Goal: Obtain resource: Download file/media

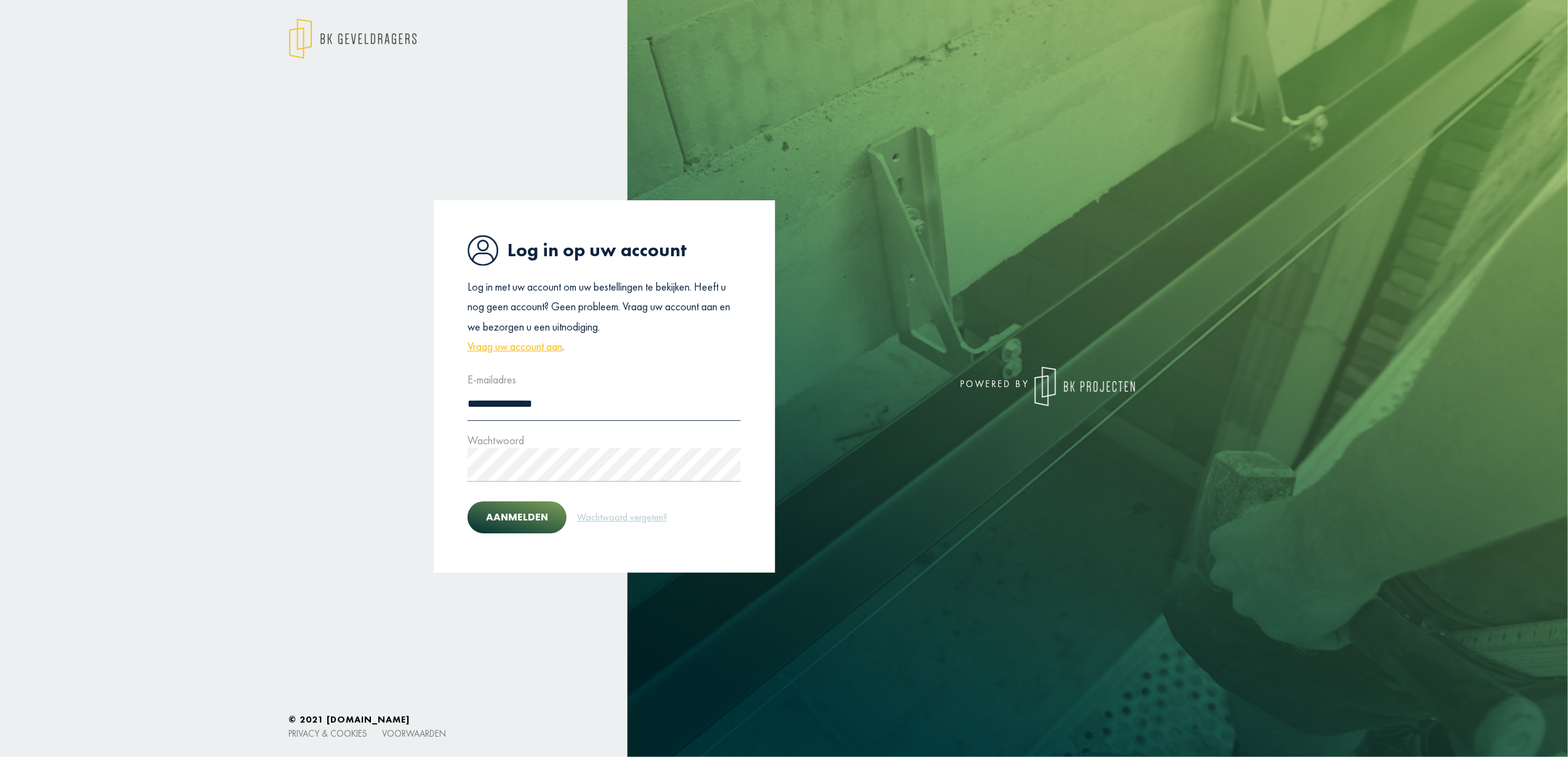
click at [467, 502] on button "Aanmelden" at bounding box center [517, 518] width 99 height 32
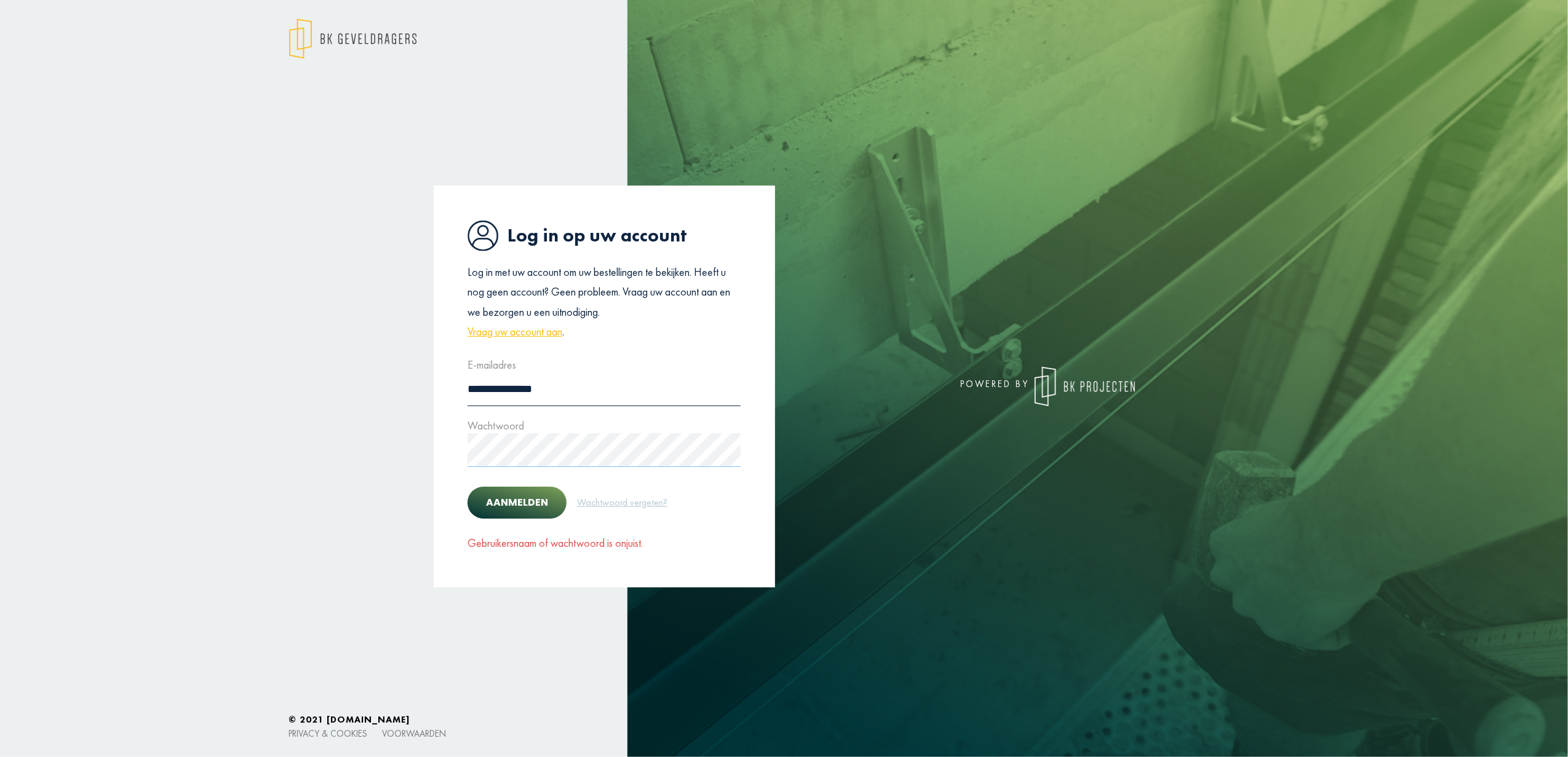
click at [467, 487] on button "Aanmelden" at bounding box center [517, 503] width 99 height 32
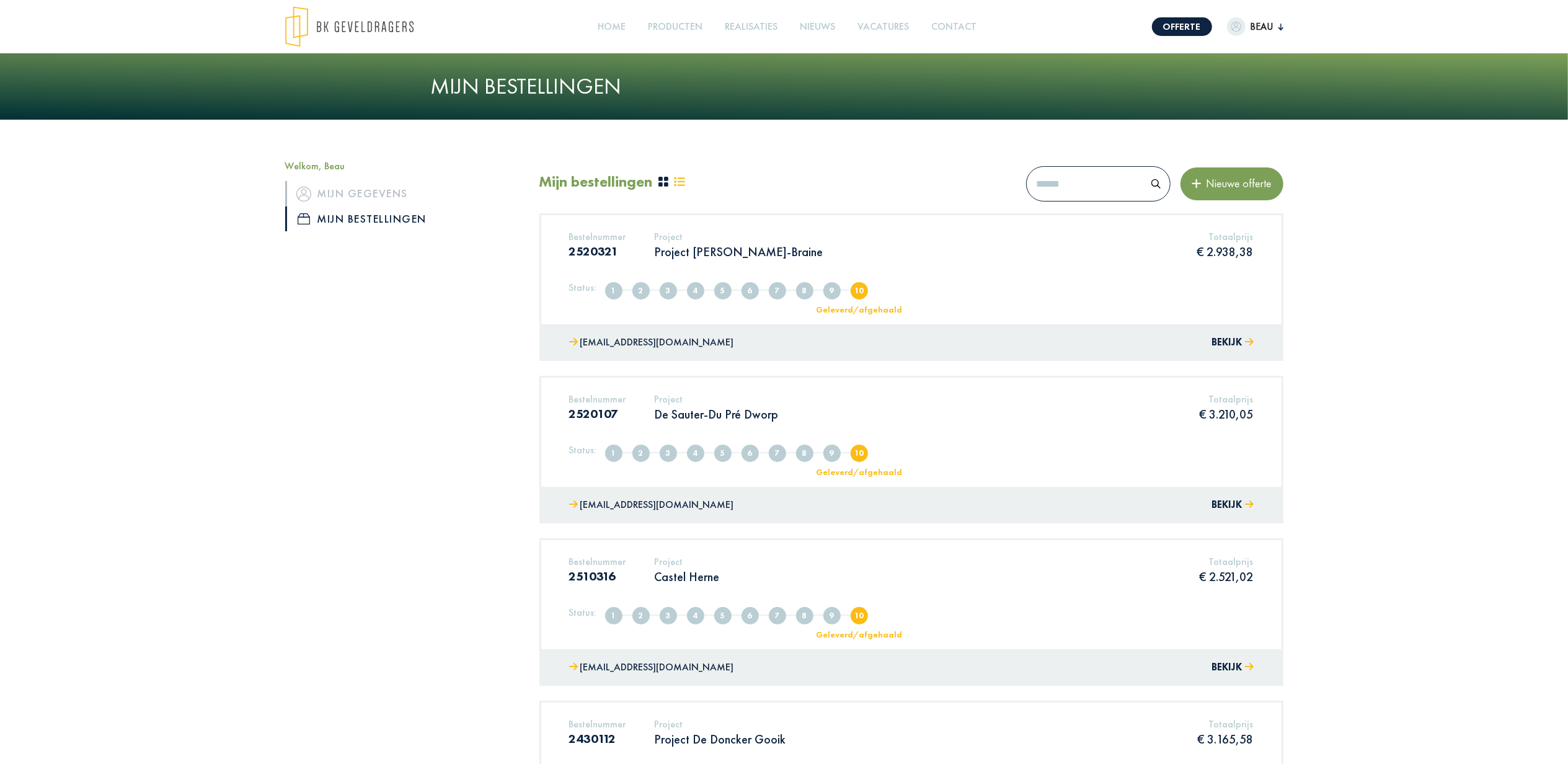
click at [1040, 276] on div "Bestelnummer 2520321 Project Project [PERSON_NAME]-Braine Totaalprijs € 2.938,3…" at bounding box center [911, 270] width 740 height 109
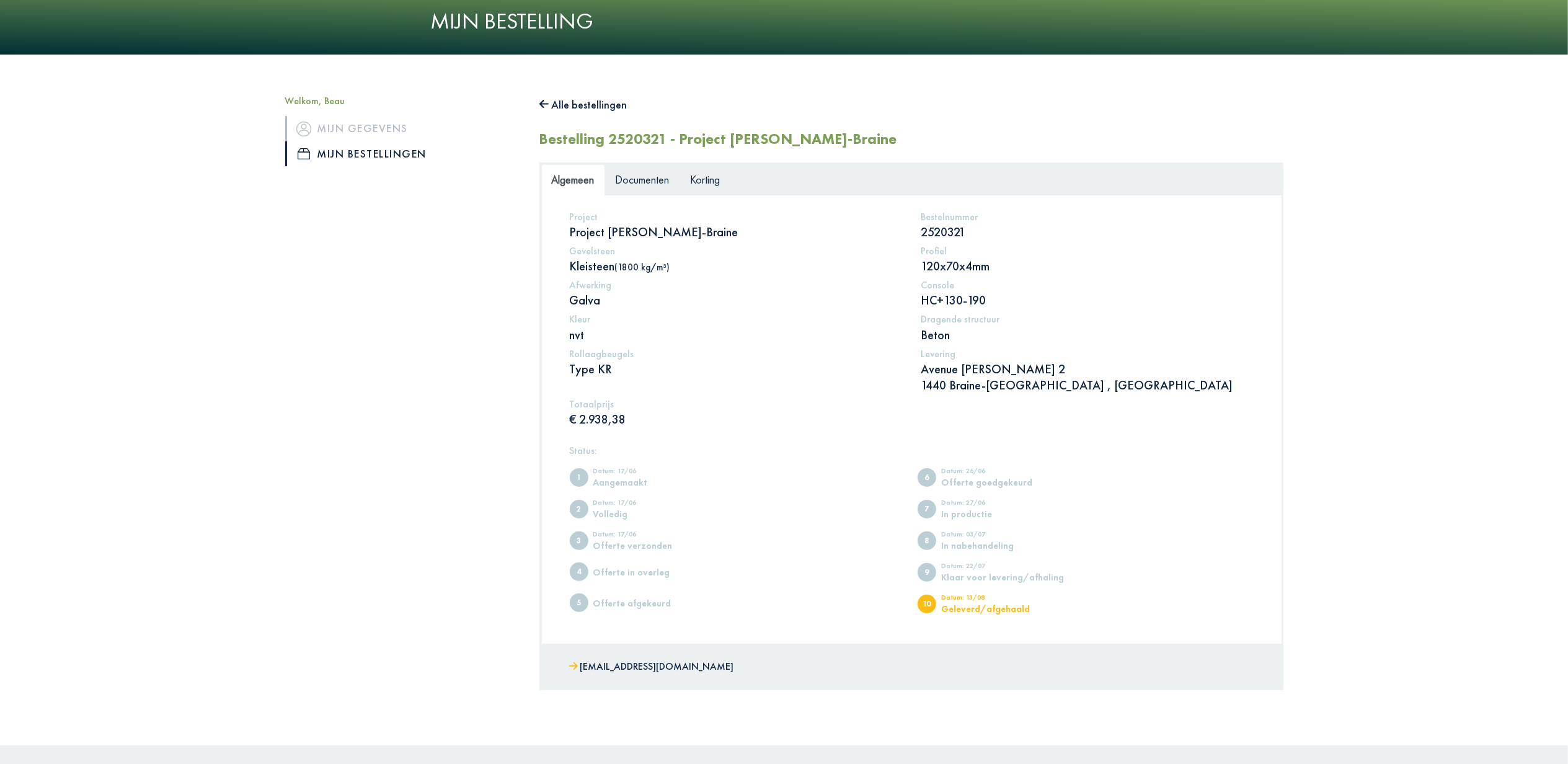
scroll to position [127, 0]
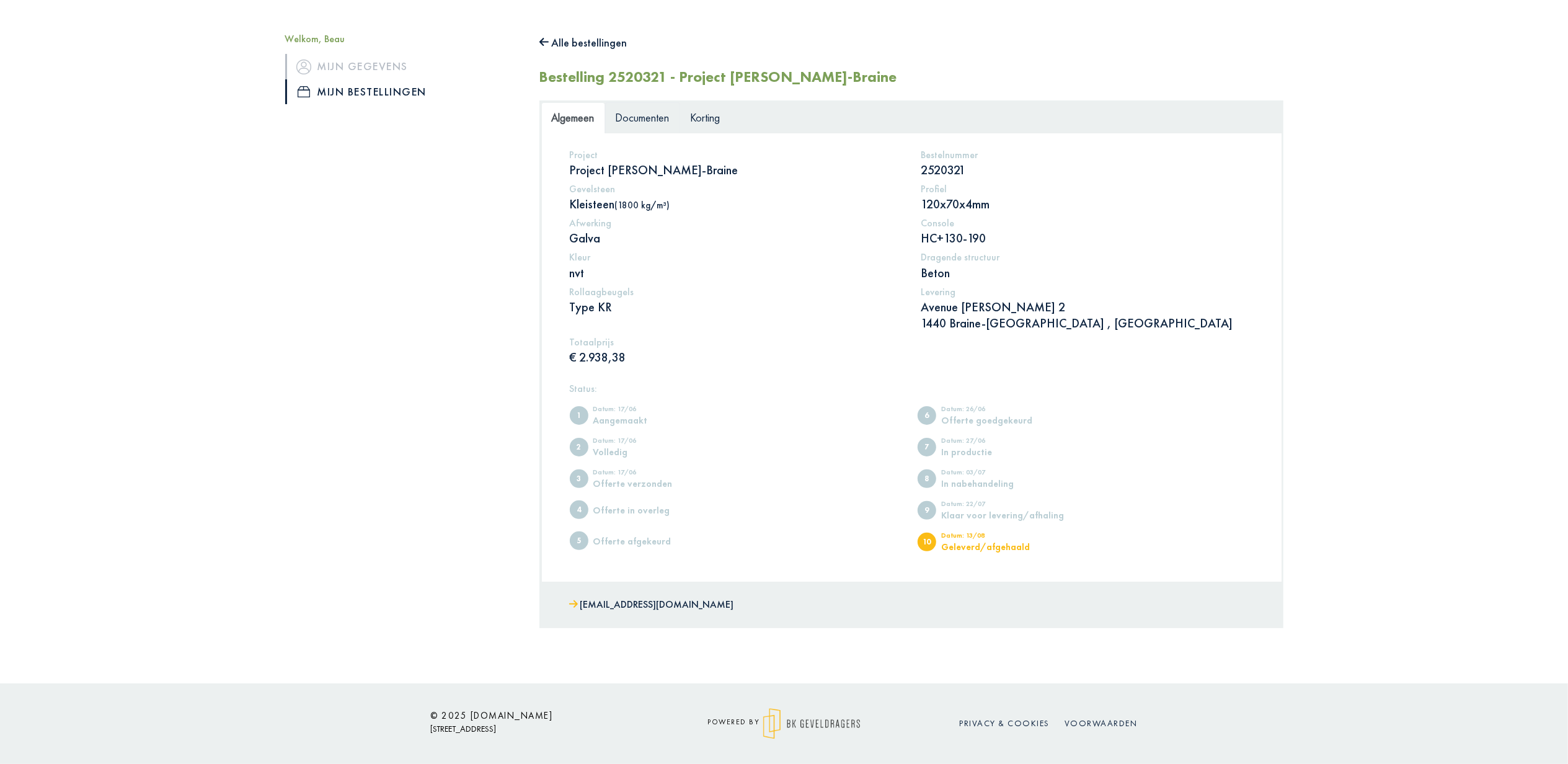
click at [660, 123] on span "Documenten" at bounding box center [642, 118] width 54 height 15
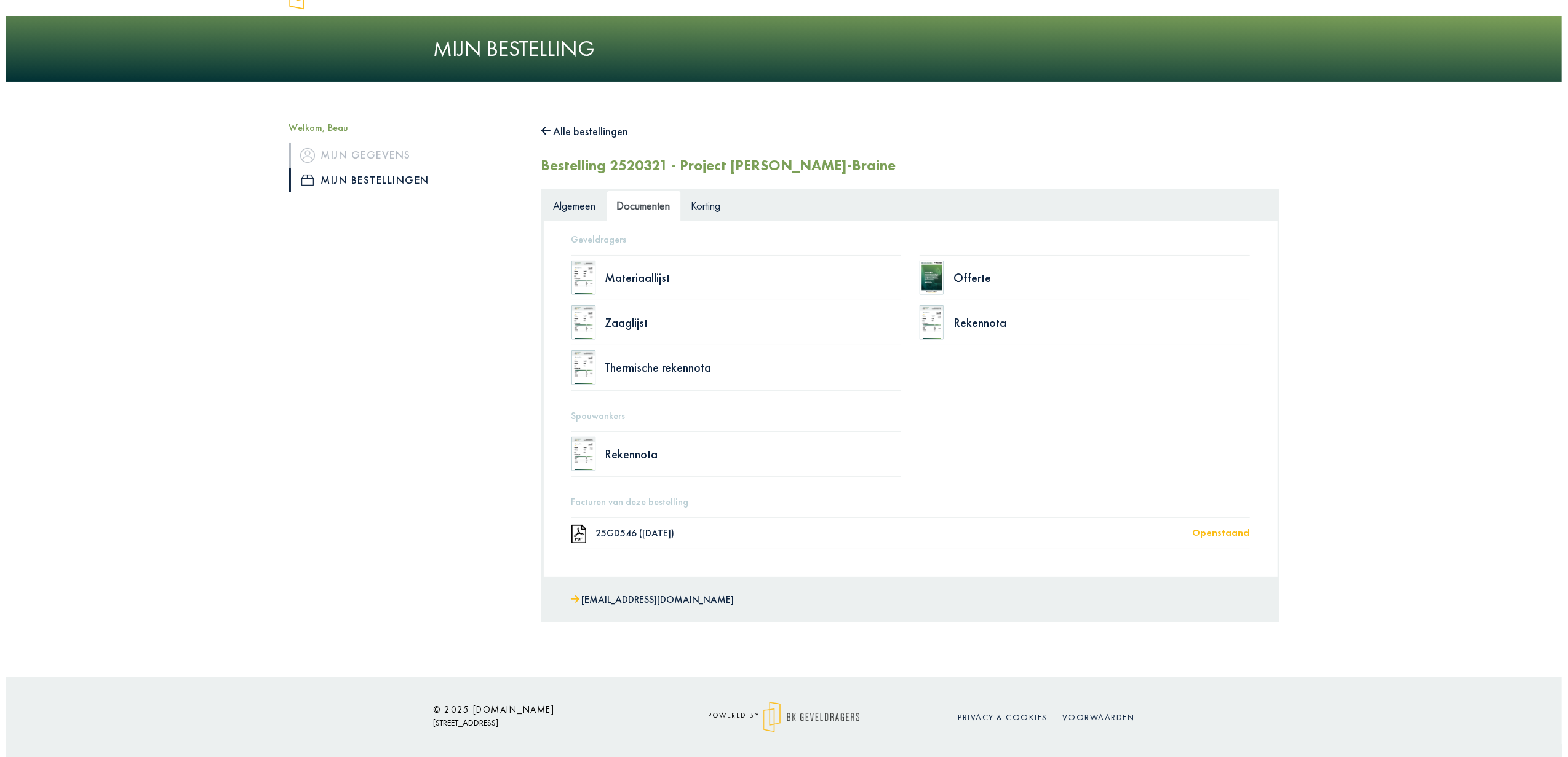
scroll to position [40, 0]
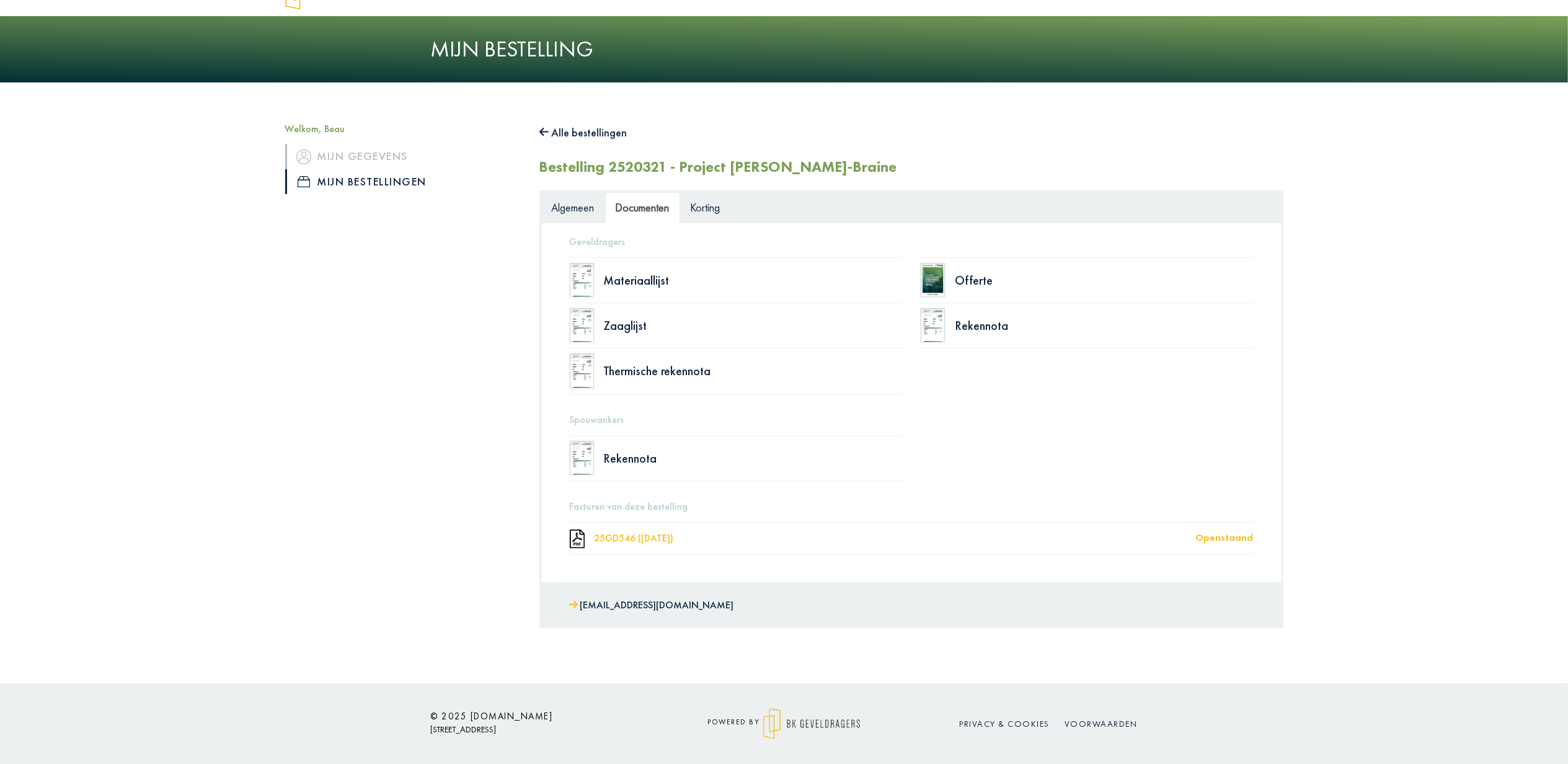
click at [670, 538] on div "25GD546 ([DATE])" at bounding box center [895, 538] width 602 height 10
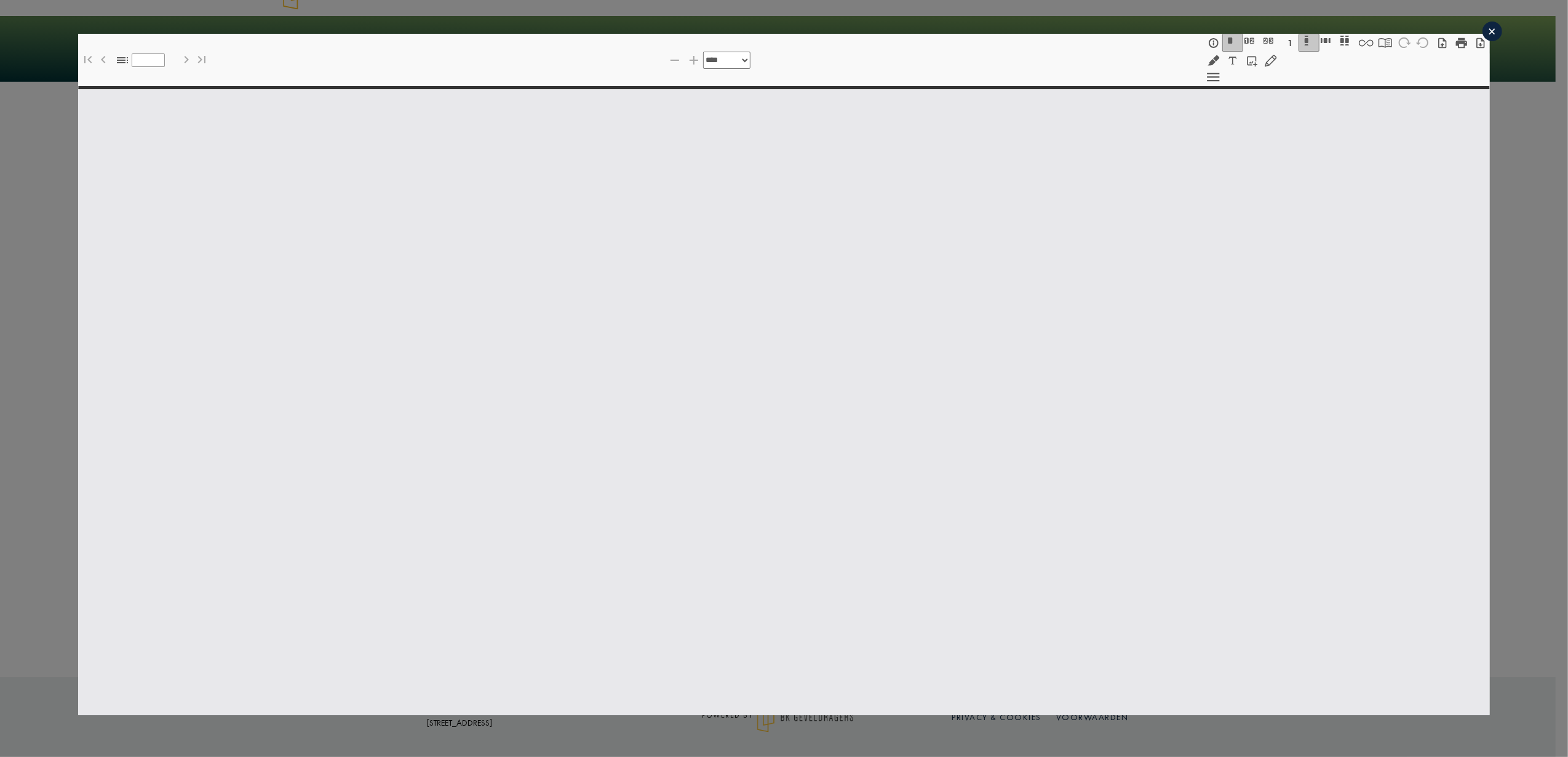
select select "******"
type input "*"
select select "****"
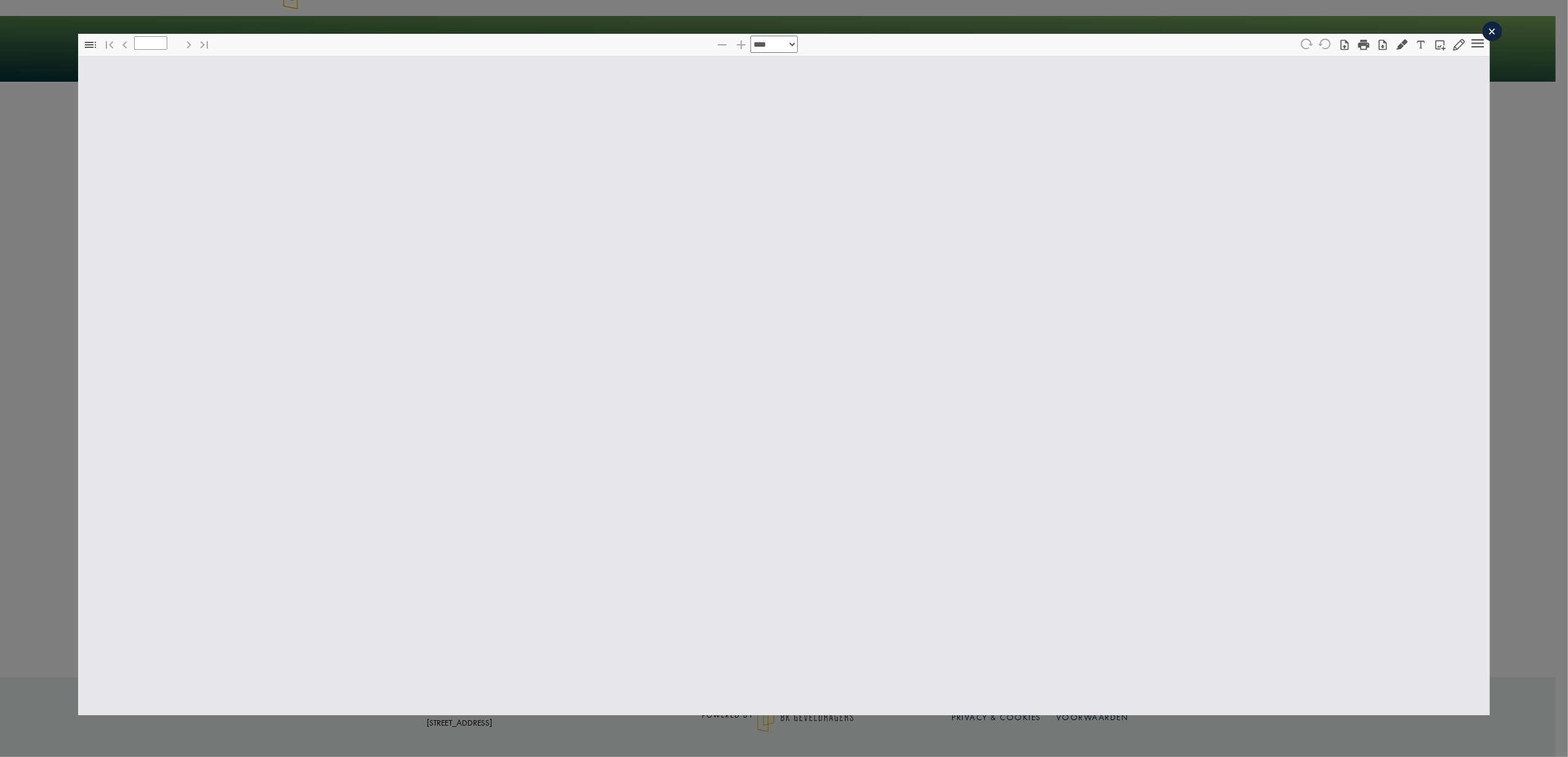
type input "*"
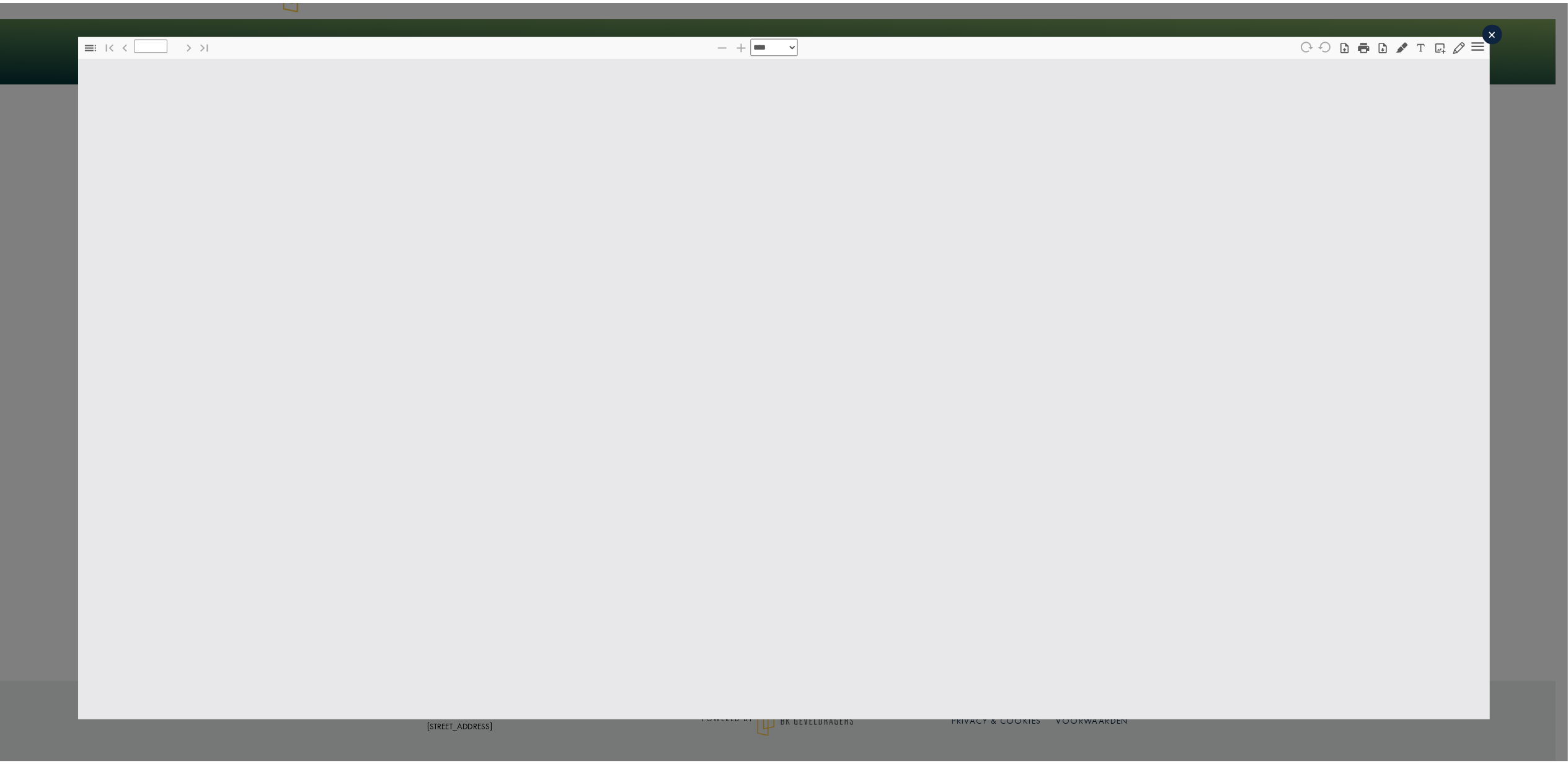
scroll to position [6, 0]
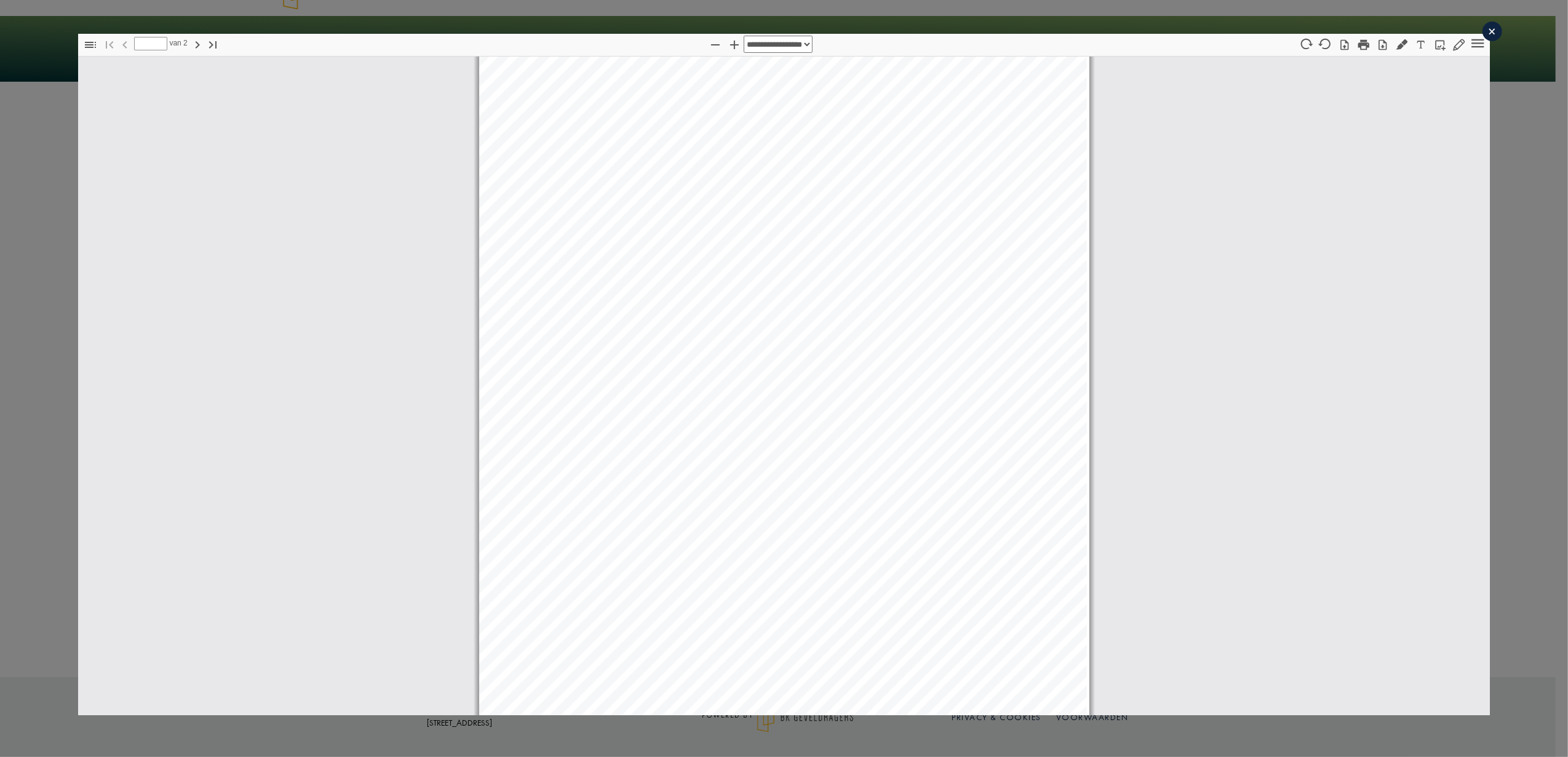
select select "****"
drag, startPoint x: 1117, startPoint y: 252, endPoint x: 1348, endPoint y: 47, distance: 308.8
click at [1356, 47] on icon "button" at bounding box center [1363, 44] width 14 height 14
click at [1482, 27] on div "×" at bounding box center [1492, 31] width 19 height 19
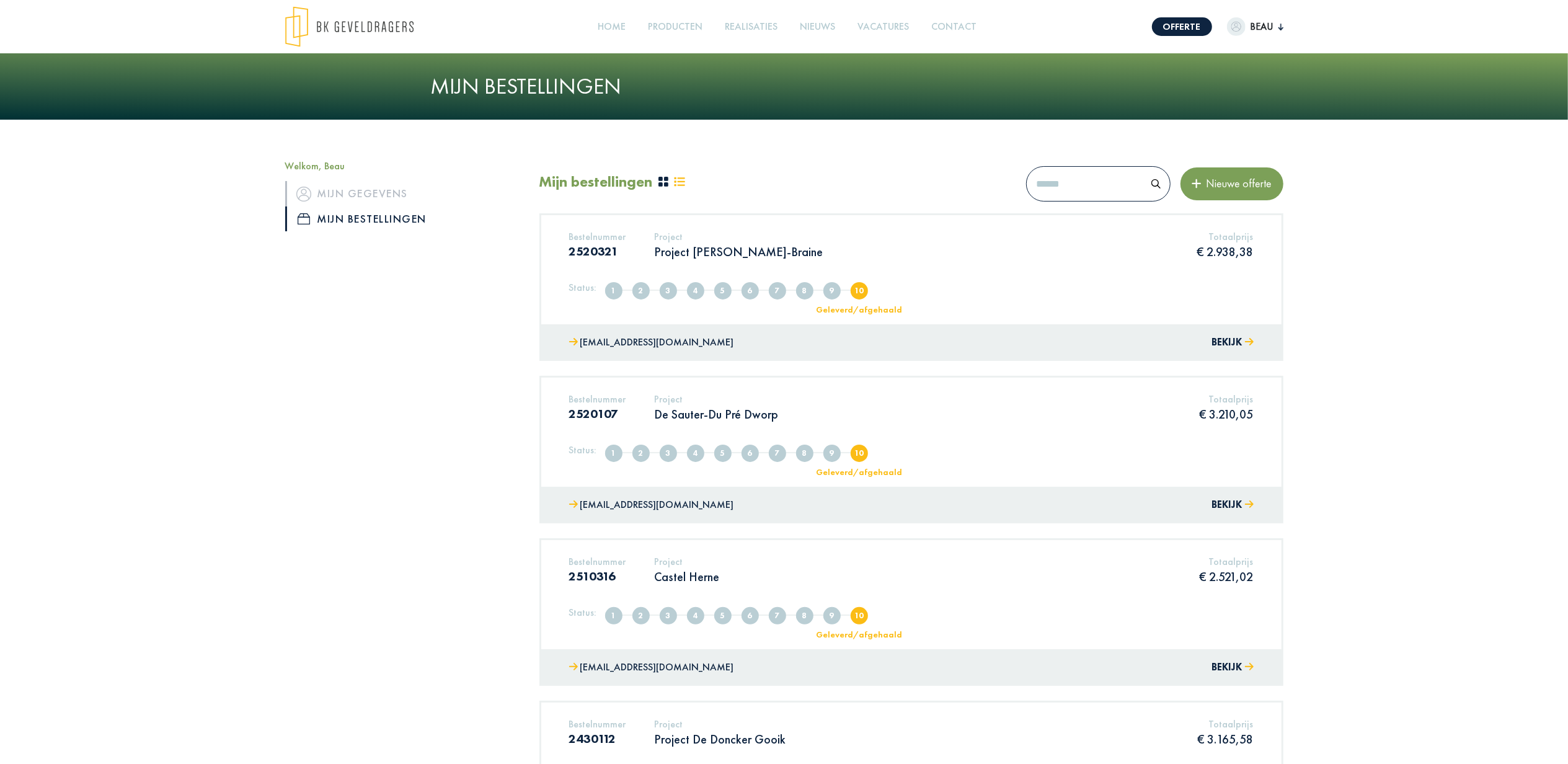
click at [1273, 30] on span "Beau" at bounding box center [1262, 27] width 33 height 15
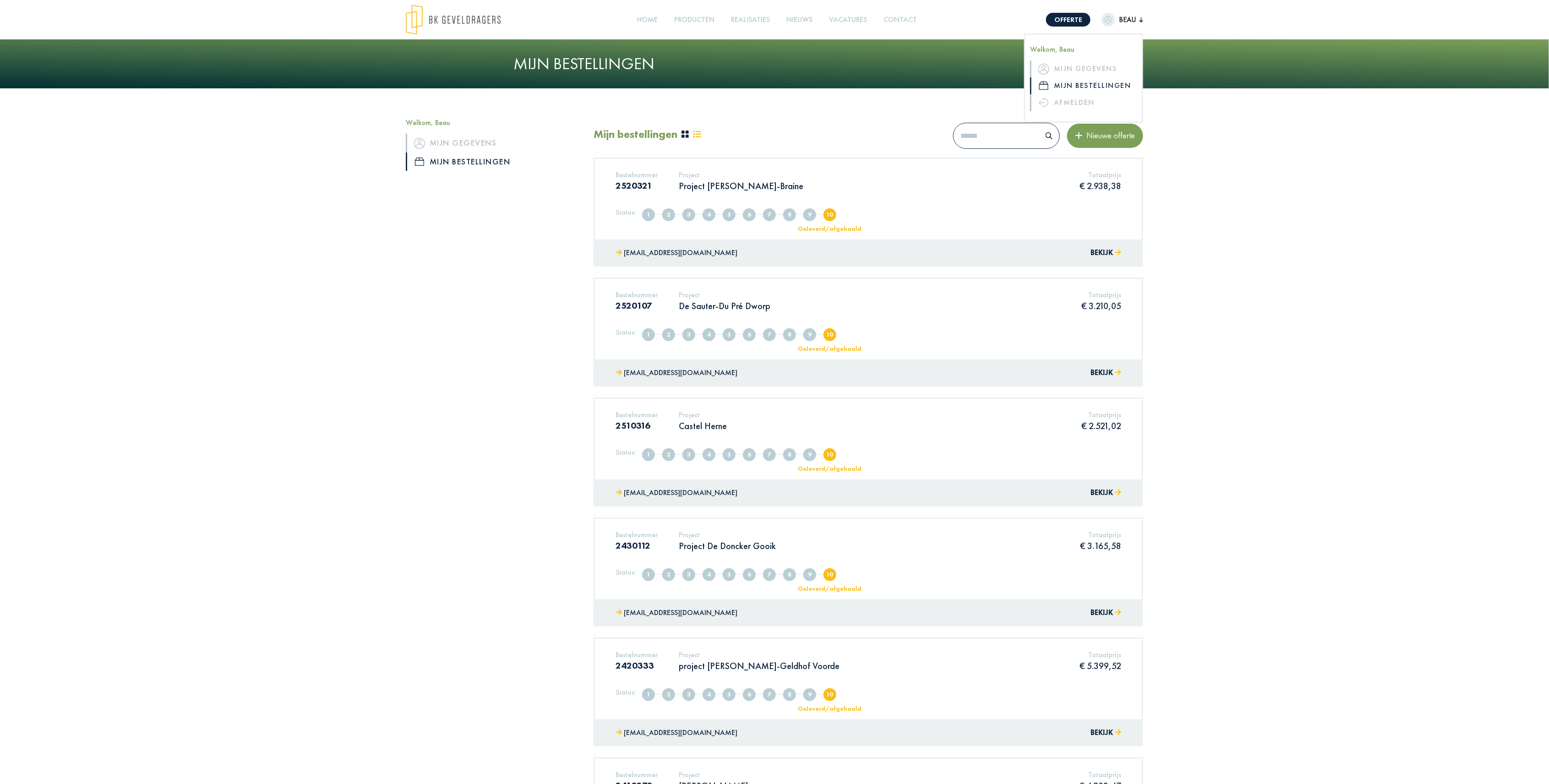
click at [1167, 172] on div "Welkom, Beau Mijn gegevens Mijn bestellingen Mijn bestellingen Nieuwe offerte B…" at bounding box center [775, 557] width 1549 height 939
click at [472, 22] on img at bounding box center [453, 20] width 95 height 30
